Goal: Task Accomplishment & Management: Use online tool/utility

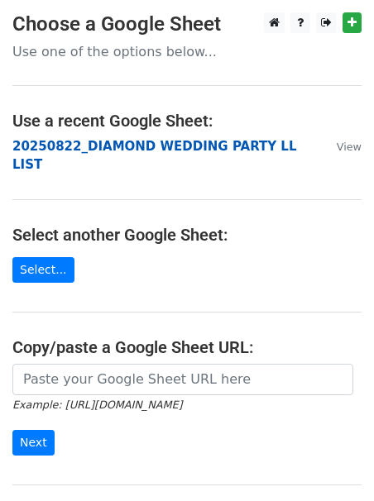
click at [139, 147] on strong "20250822_DIAMOND WEDDING PARTY LL LIST" at bounding box center [153, 156] width 283 height 34
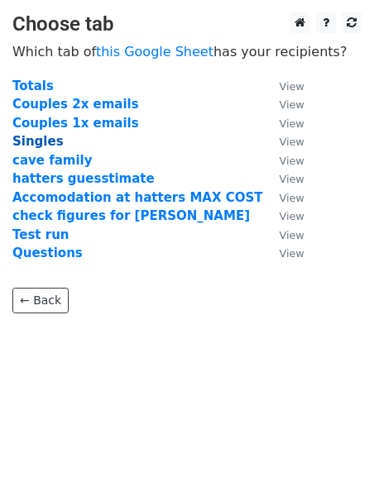
click at [50, 142] on strong "Singles" at bounding box center [37, 141] width 51 height 15
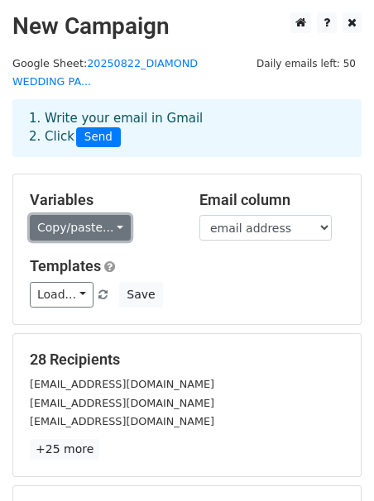
click at [69, 226] on link "Copy/paste..." at bounding box center [80, 228] width 101 height 26
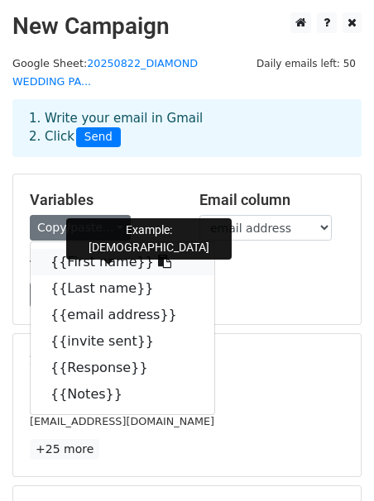
click at [65, 259] on link "{{First name}}" at bounding box center [122, 262] width 183 height 26
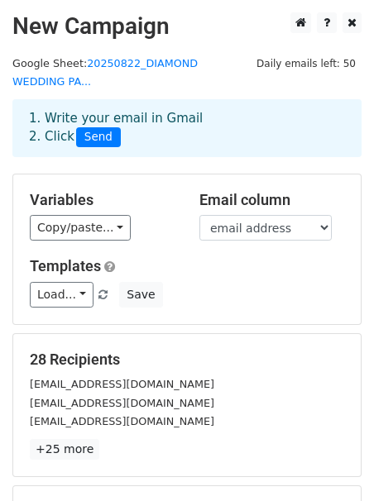
click at [365, 317] on main "New Campaign Daily emails left: 50 Google Sheet: 20250822_DIAMOND WEDDING PA...…" at bounding box center [187, 303] width 374 height 582
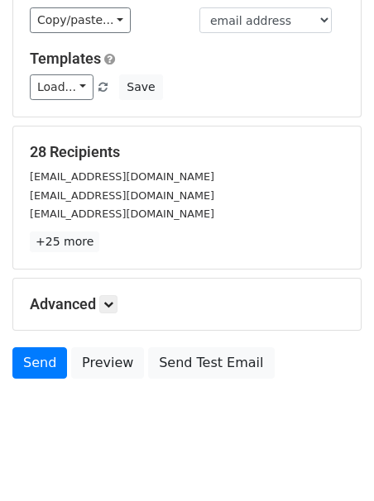
scroll to position [220, 0]
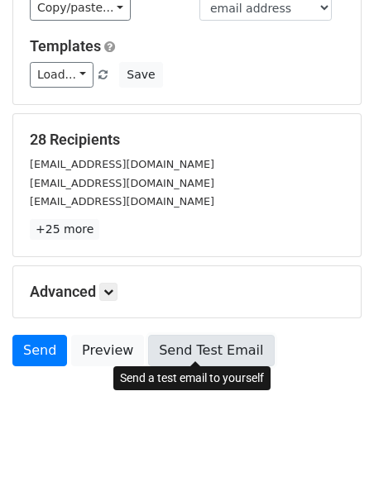
click at [202, 349] on link "Send Test Email" at bounding box center [211, 350] width 126 height 31
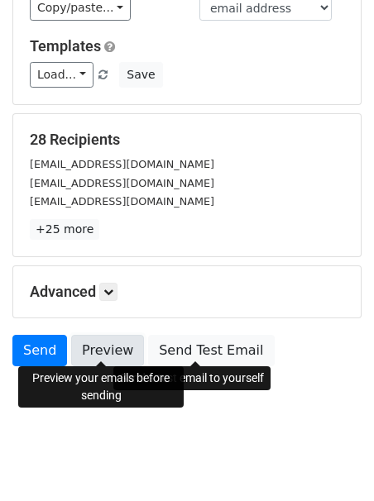
click at [91, 346] on link "Preview" at bounding box center [107, 350] width 73 height 31
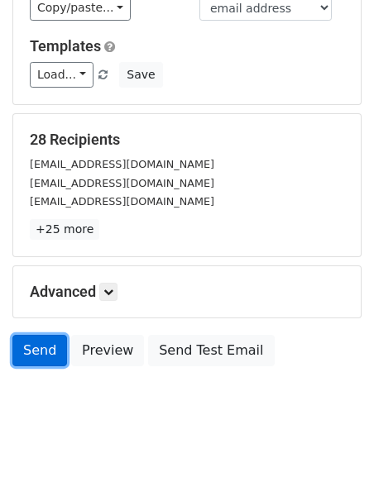
click at [39, 350] on link "Send" at bounding box center [39, 350] width 55 height 31
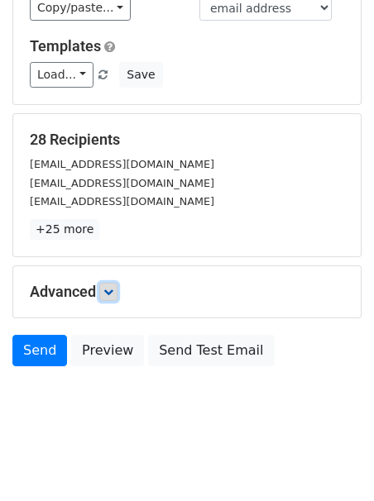
click at [113, 287] on icon at bounding box center [108, 292] width 10 height 10
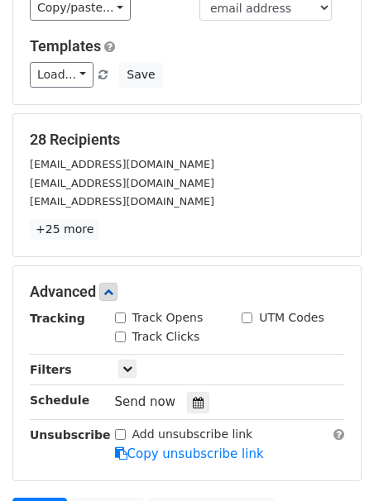
click at [122, 312] on input "Track Opens" at bounding box center [120, 317] width 11 height 11
checkbox input "true"
click at [117, 335] on input "Track Clicks" at bounding box center [120, 336] width 11 height 11
checkbox input "true"
click at [33, 473] on div "Advanced Tracking Track Opens UTM Codes Track Clicks Filters Only include sprea…" at bounding box center [186, 373] width 349 height 216
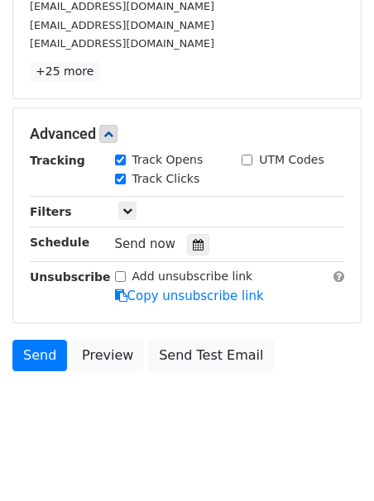
scroll to position [380, 0]
